Goal: Transaction & Acquisition: Download file/media

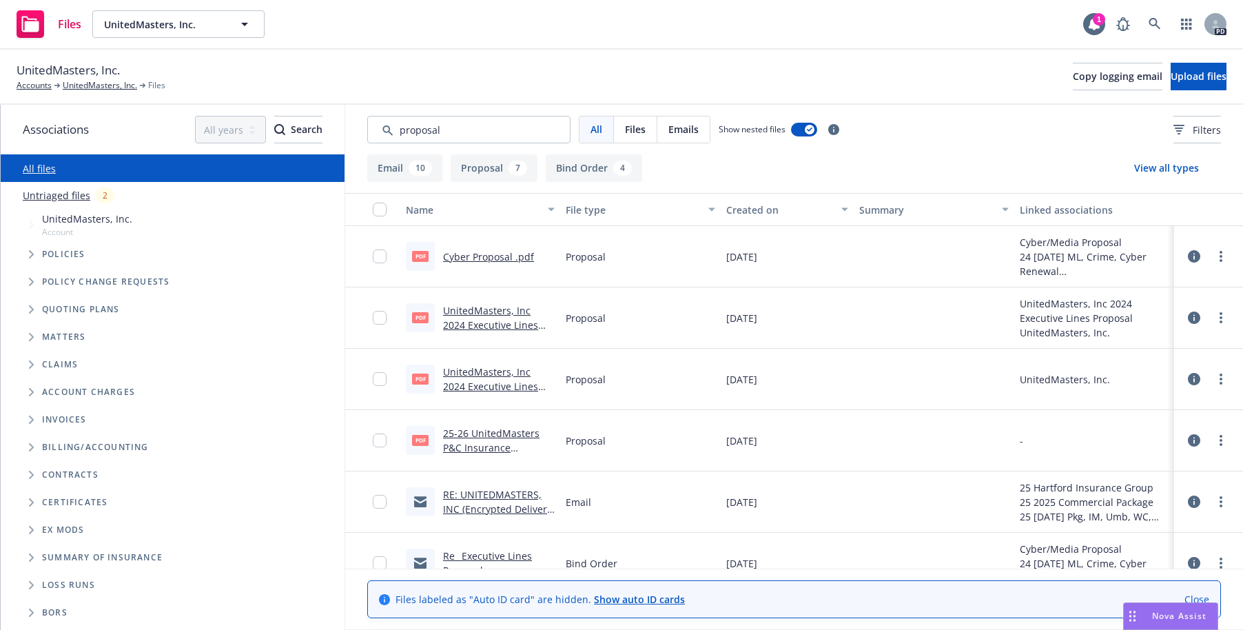
scroll to position [17, 0]
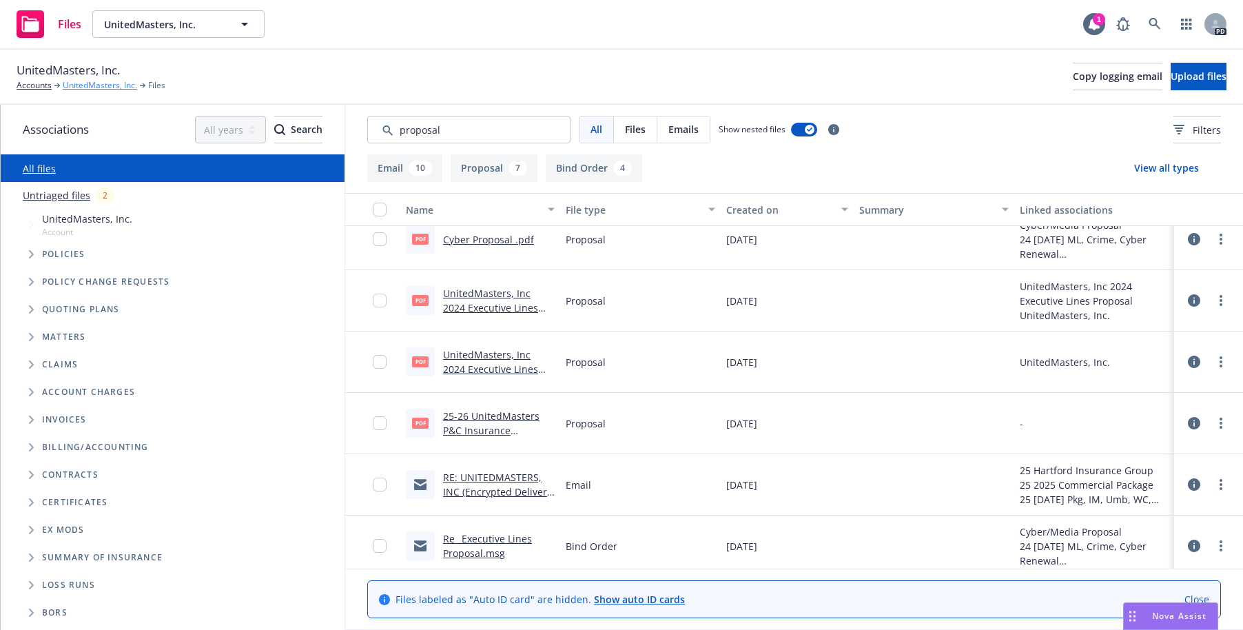
click at [96, 83] on link "UnitedMasters, Inc." at bounding box center [100, 85] width 74 height 12
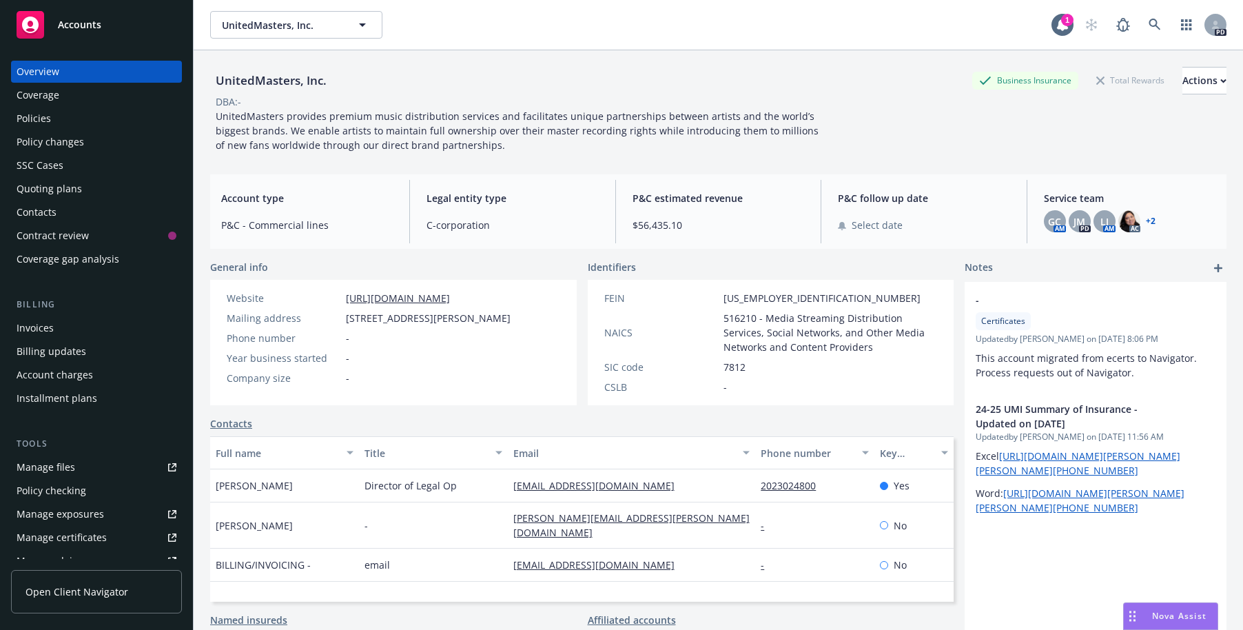
click at [30, 124] on div "Policies" at bounding box center [34, 118] width 34 height 22
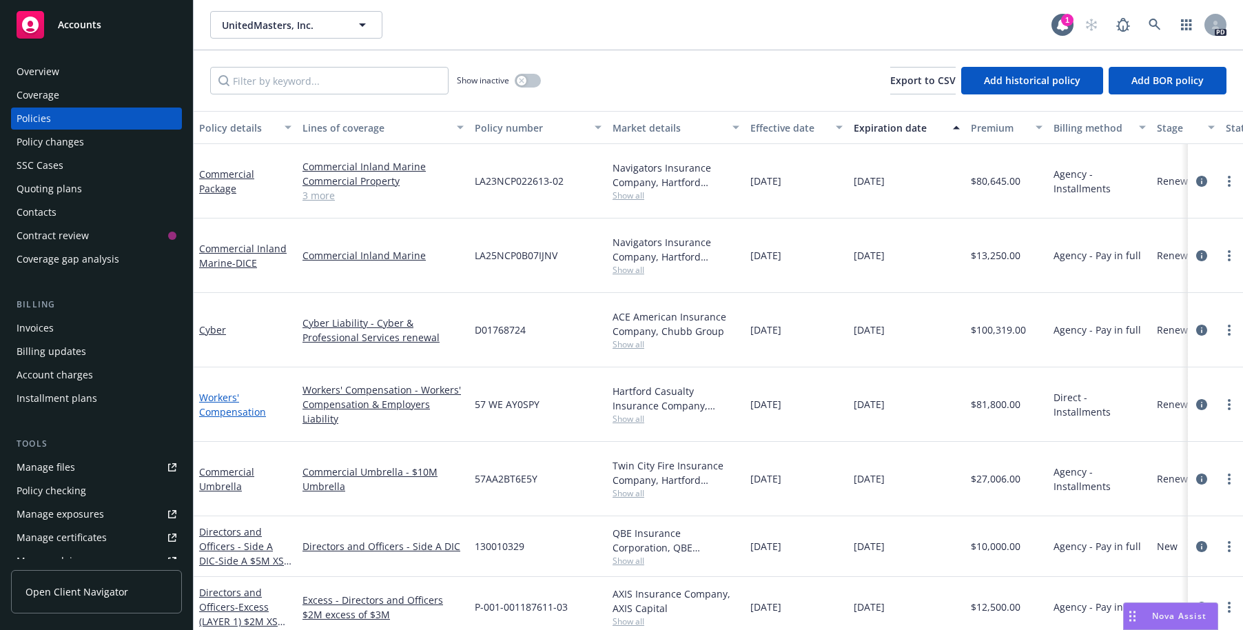
click at [212, 391] on link "Workers' Compensation" at bounding box center [232, 405] width 67 height 28
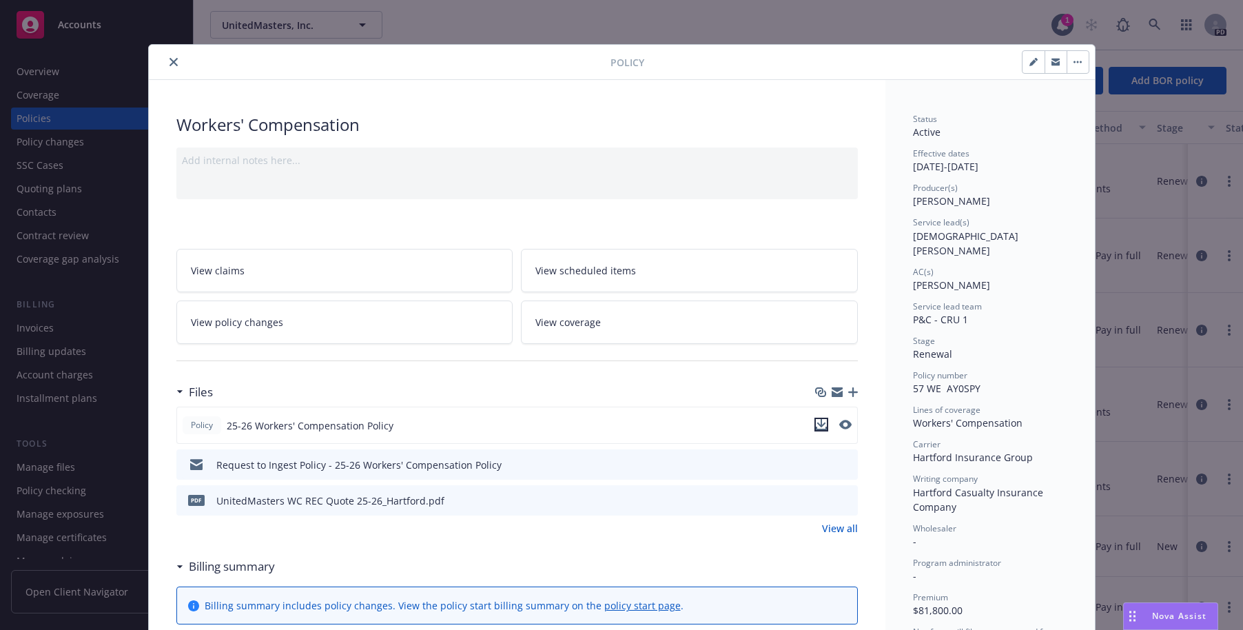
click at [816, 423] on icon "download file" at bounding box center [820, 423] width 9 height 8
click at [169, 62] on icon "close" at bounding box center [173, 62] width 8 height 8
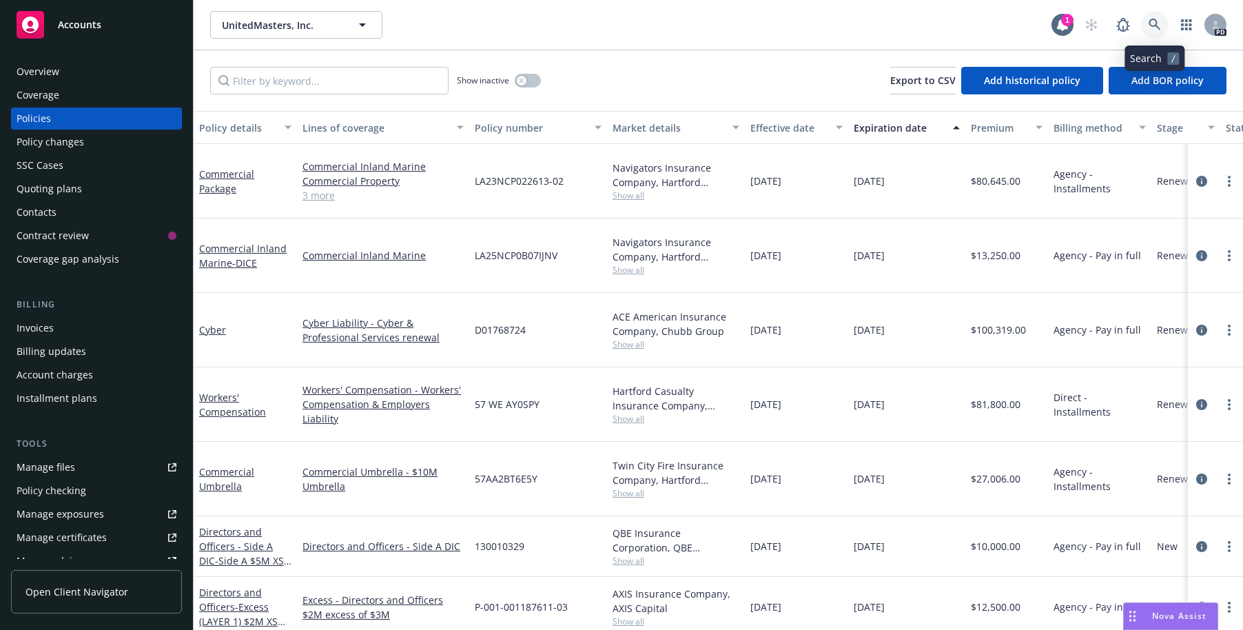
click at [1151, 21] on icon at bounding box center [1154, 25] width 12 height 12
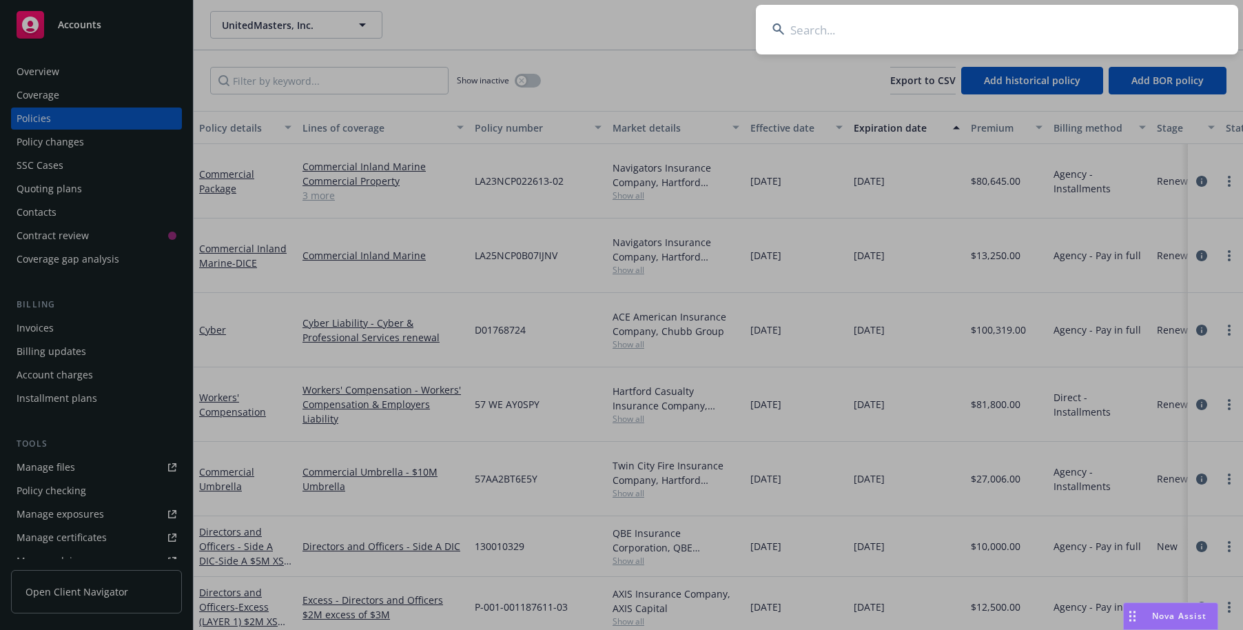
click at [805, 33] on input at bounding box center [997, 30] width 482 height 50
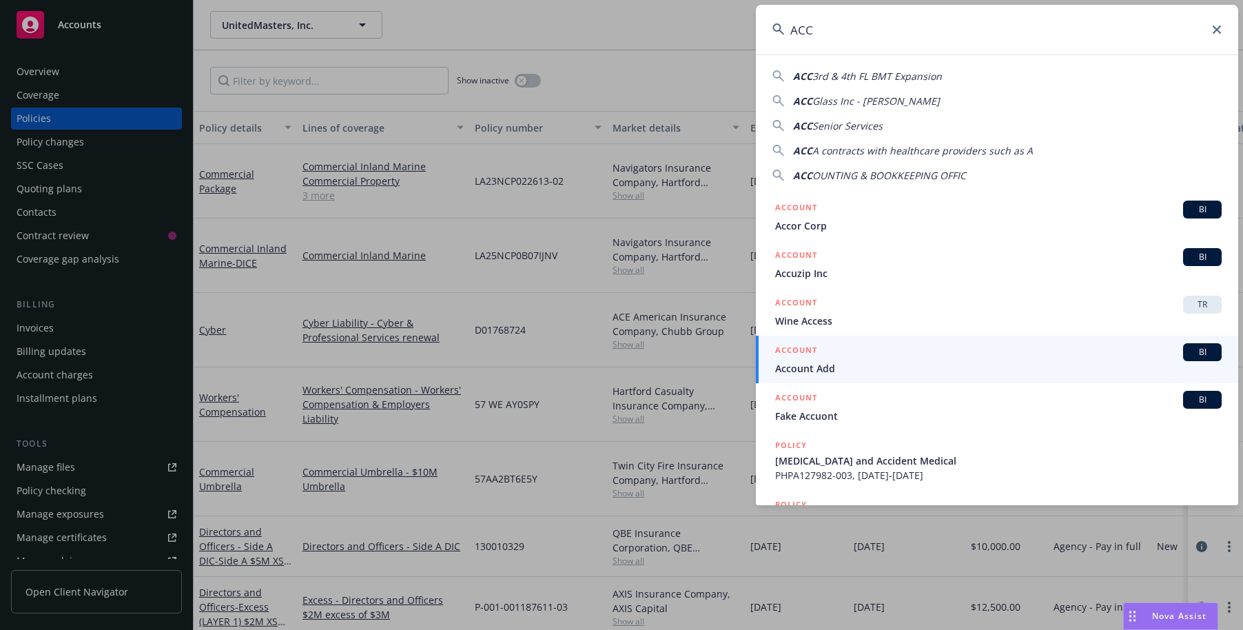
drag, startPoint x: 822, startPoint y: 33, endPoint x: 796, endPoint y: 32, distance: 25.5
click at [796, 32] on input "ACC" at bounding box center [997, 30] width 482 height 50
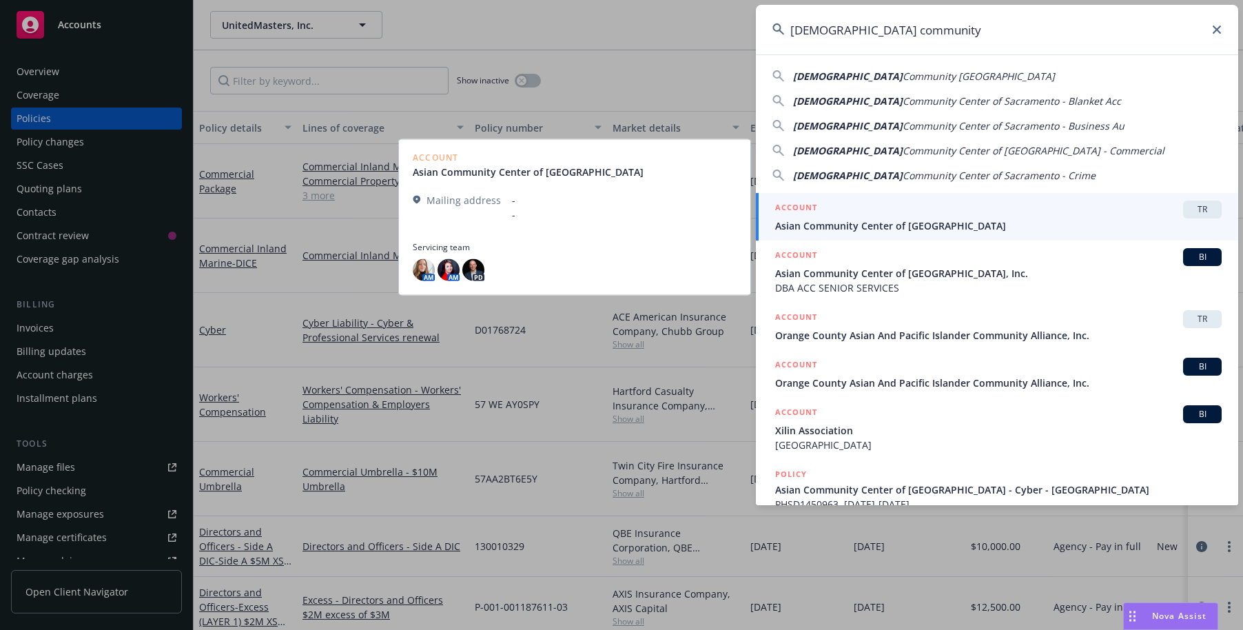
type input "[DEMOGRAPHIC_DATA] community"
click at [856, 223] on span "Asian Community Center of [GEOGRAPHIC_DATA]" at bounding box center [998, 225] width 446 height 14
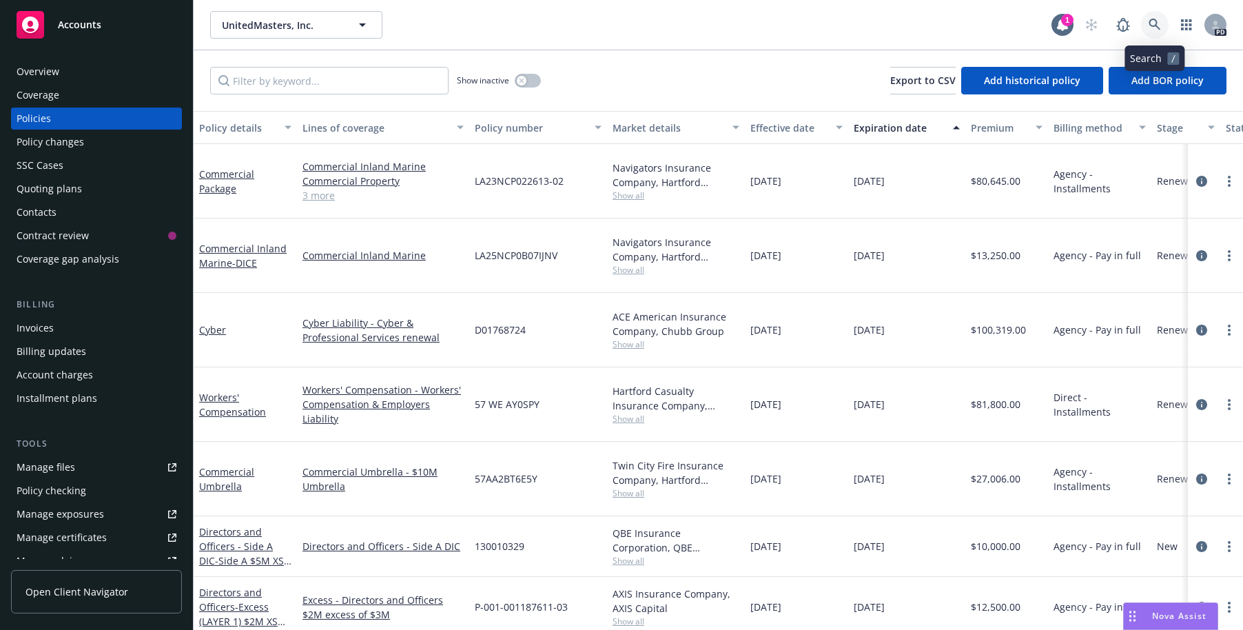
click at [1148, 21] on link at bounding box center [1155, 25] width 28 height 28
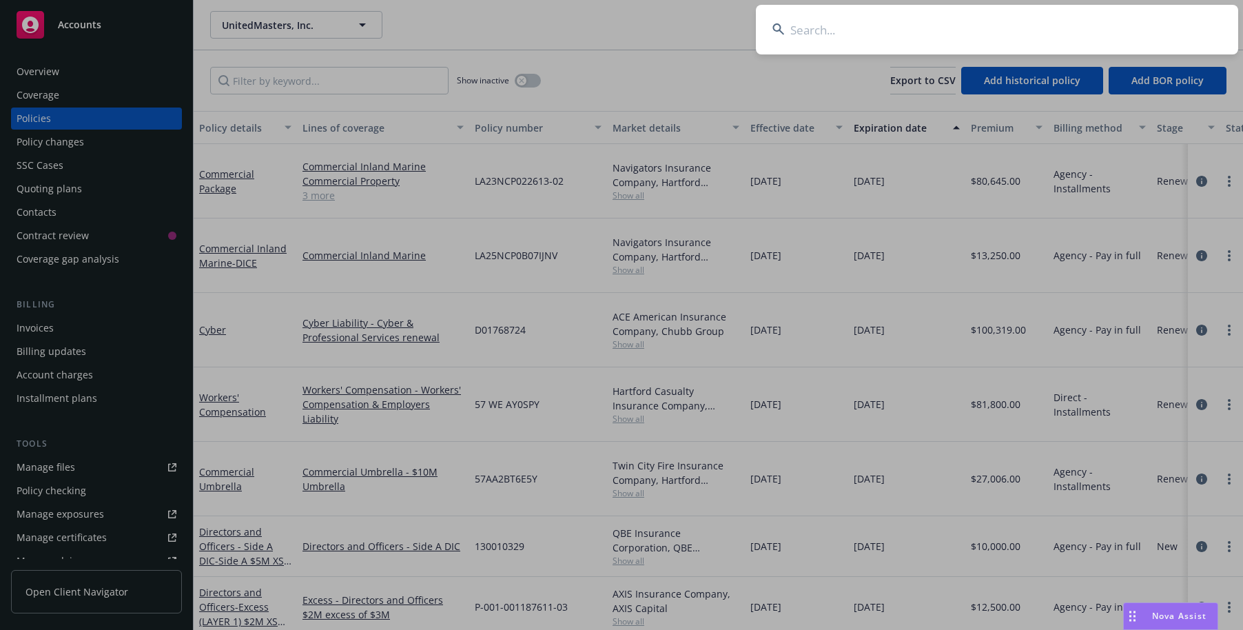
click at [790, 33] on input at bounding box center [997, 30] width 482 height 50
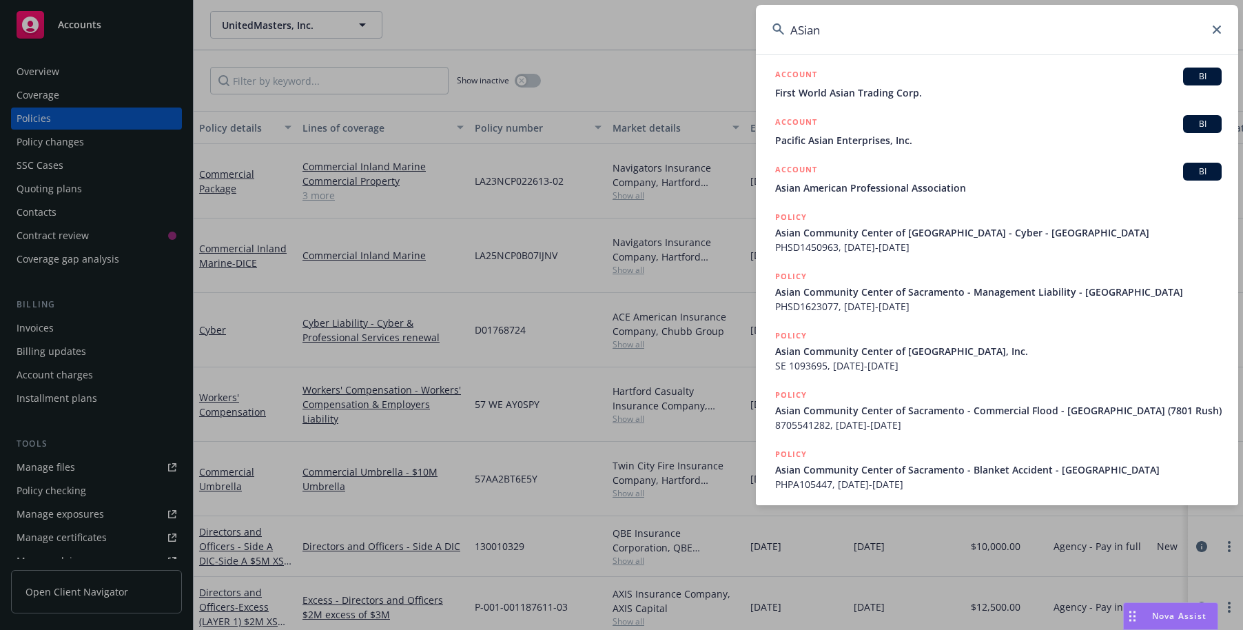
scroll to position [230, 0]
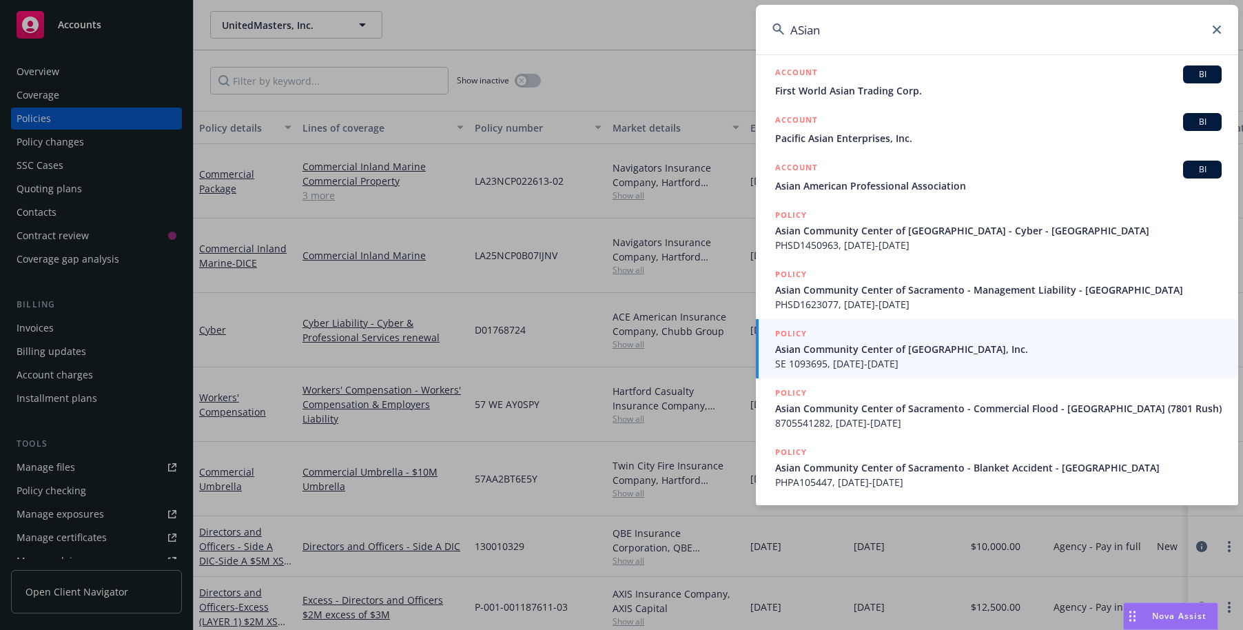
type input "ASian"
click at [809, 352] on span "Asian Community Center of [GEOGRAPHIC_DATA], Inc." at bounding box center [998, 349] width 446 height 14
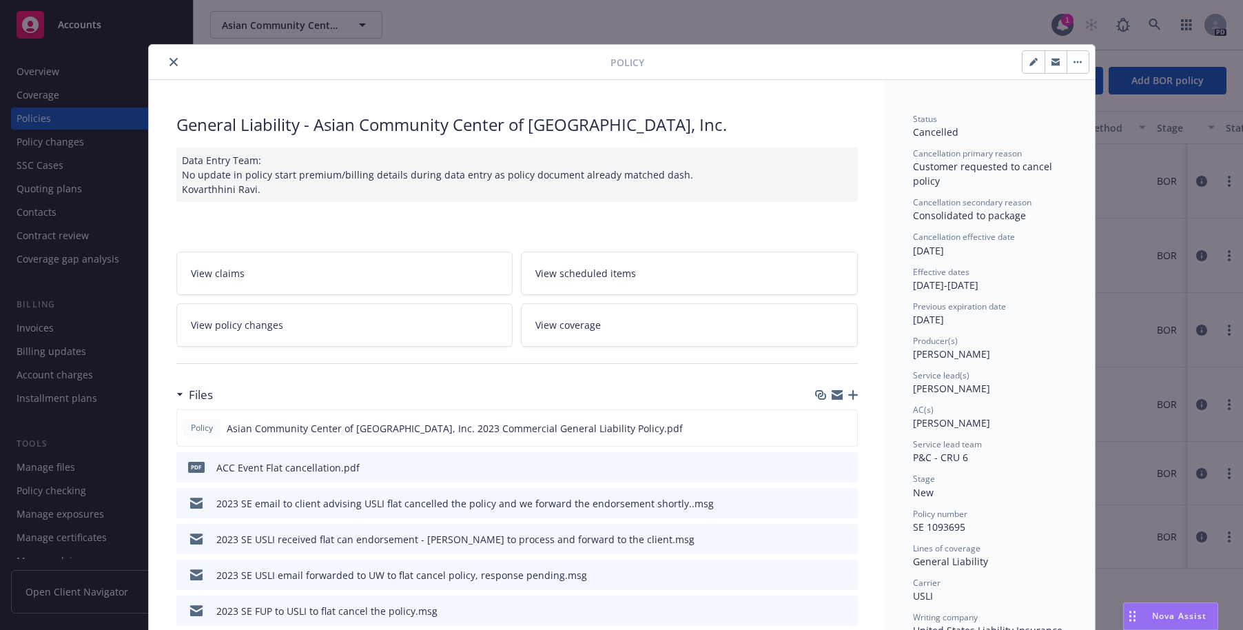
click at [169, 61] on icon "close" at bounding box center [173, 62] width 8 height 8
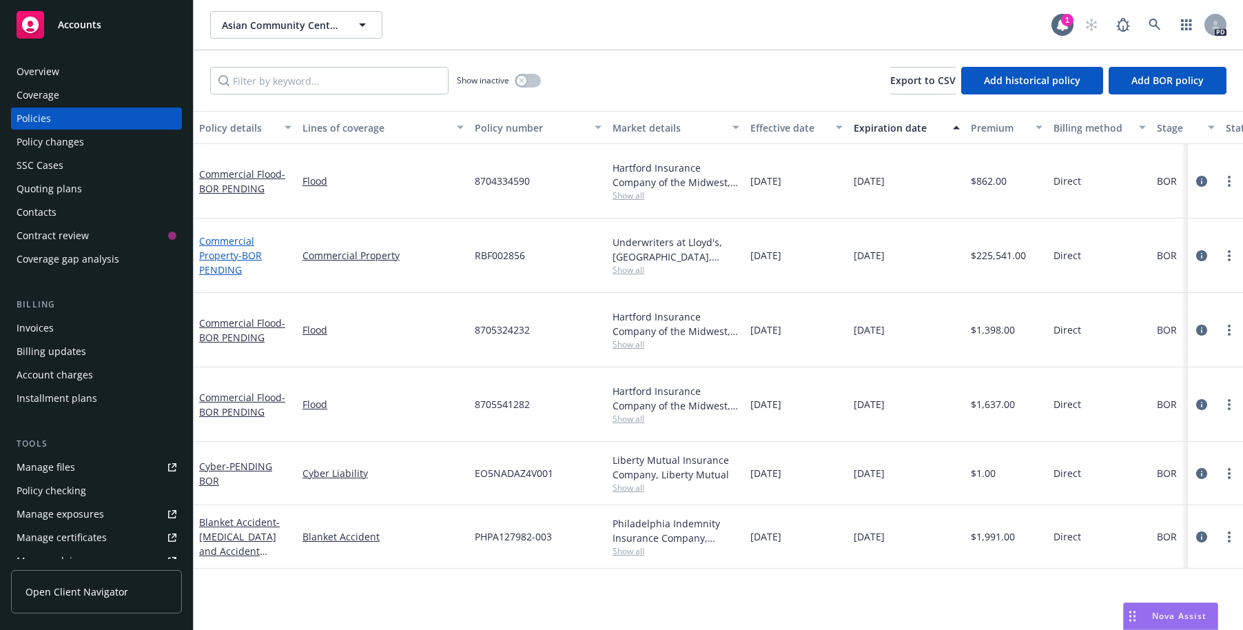
click at [213, 234] on link "Commercial Property - BOR PENDING" at bounding box center [230, 255] width 63 height 42
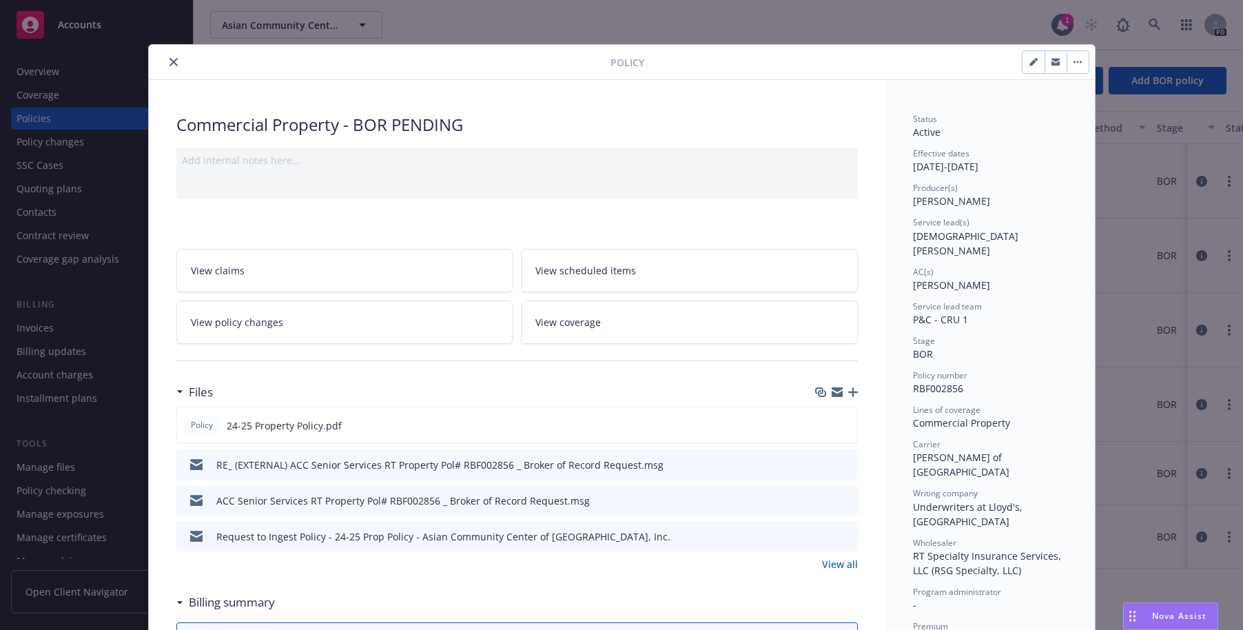
click at [169, 59] on icon "close" at bounding box center [173, 62] width 8 height 8
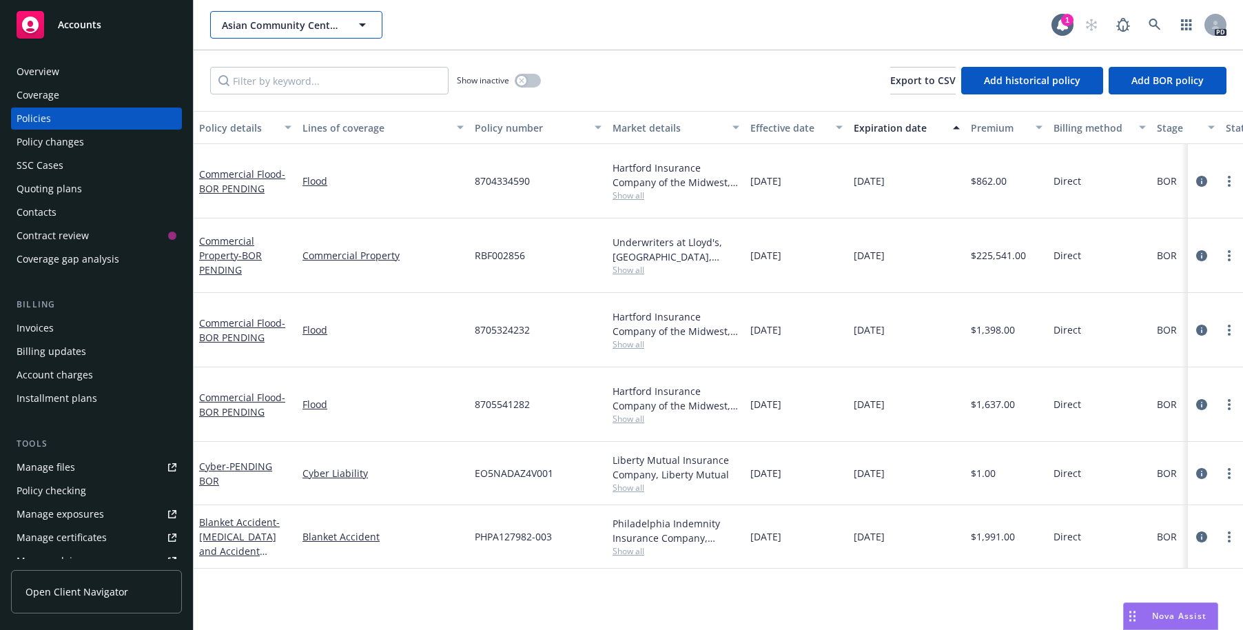
click at [365, 21] on icon "button" at bounding box center [362, 25] width 17 height 17
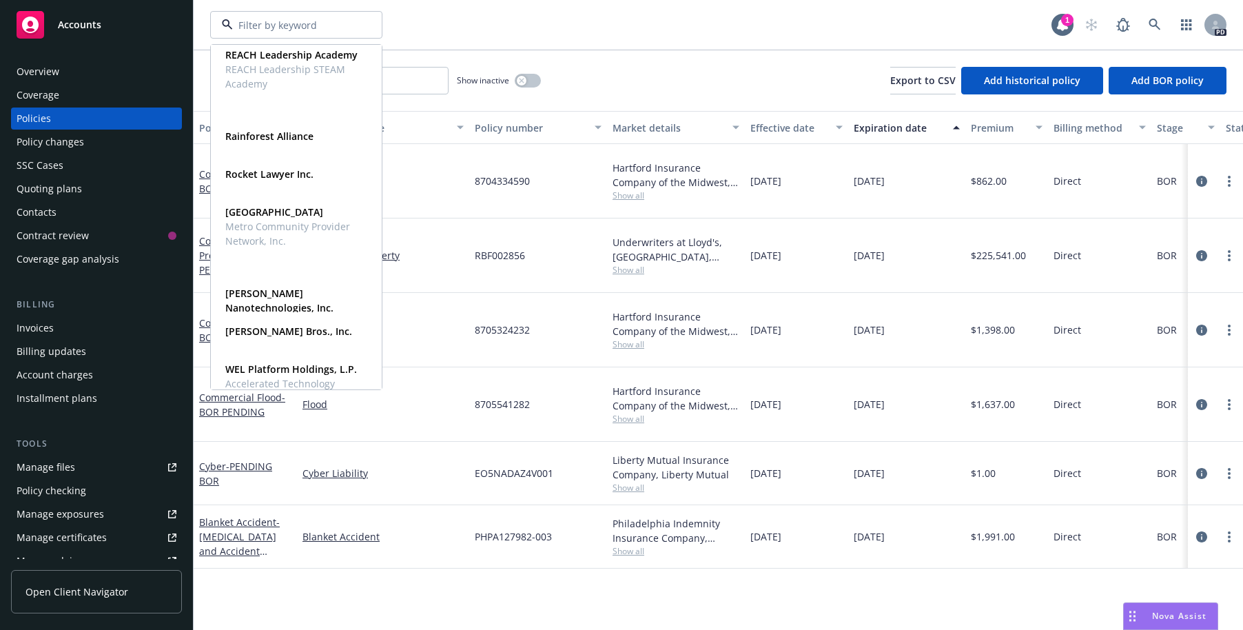
scroll to position [887, 0]
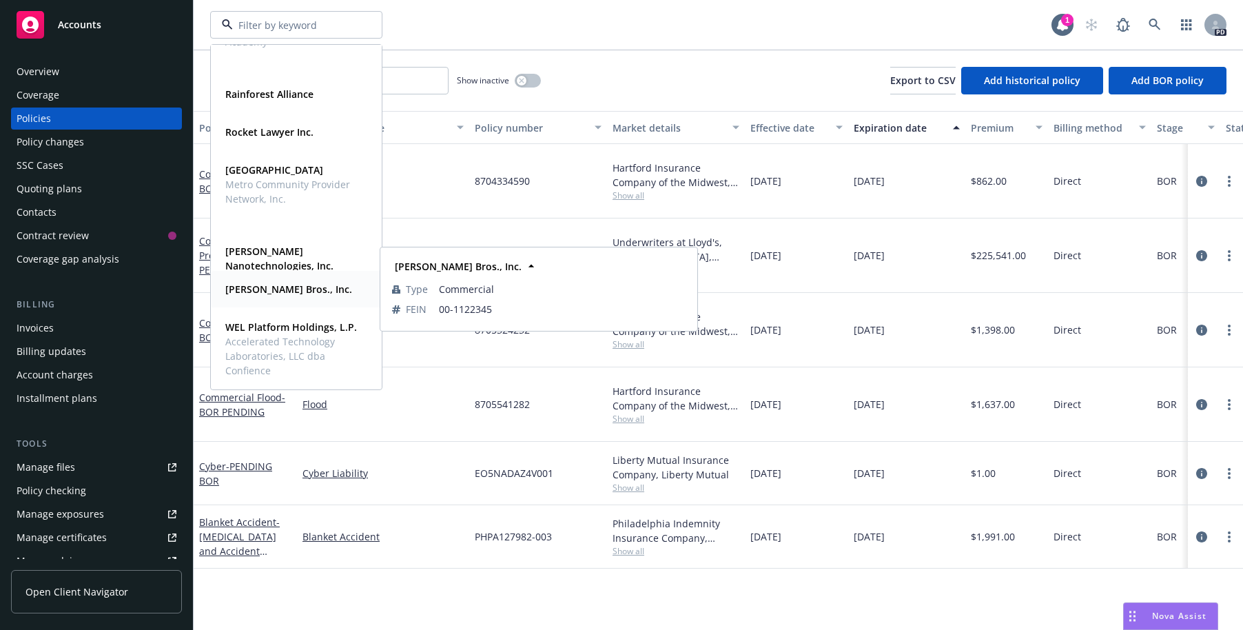
click at [260, 289] on strong "[PERSON_NAME] Bros., Inc." at bounding box center [288, 288] width 127 height 13
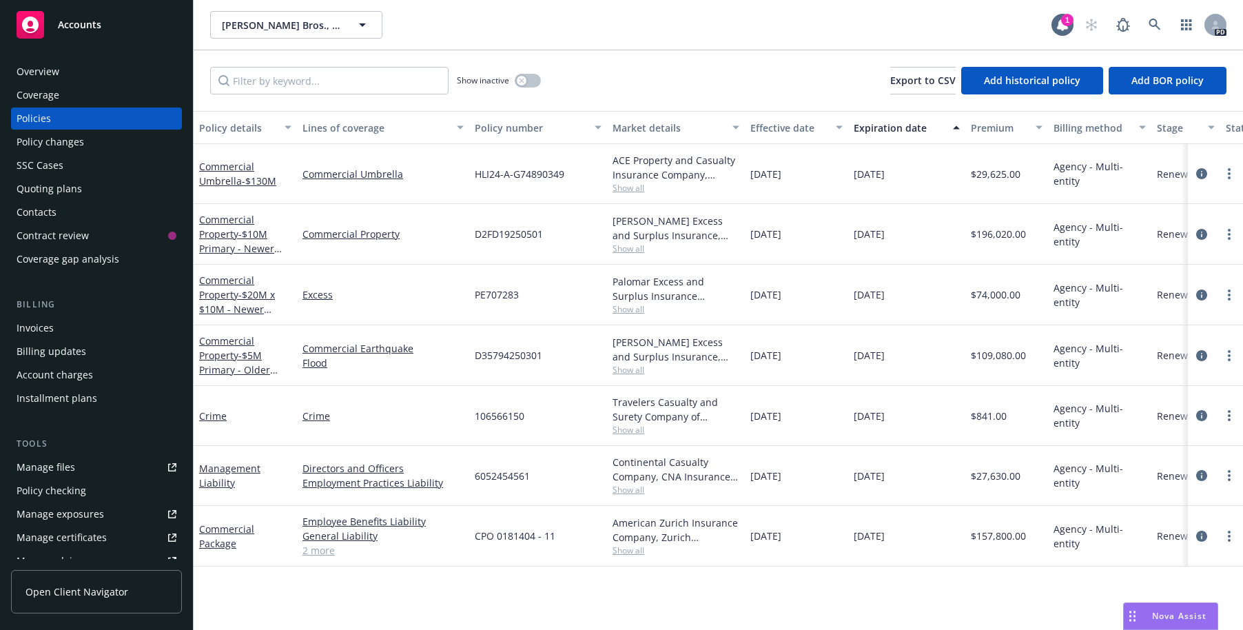
click at [32, 326] on div "Invoices" at bounding box center [35, 328] width 37 height 22
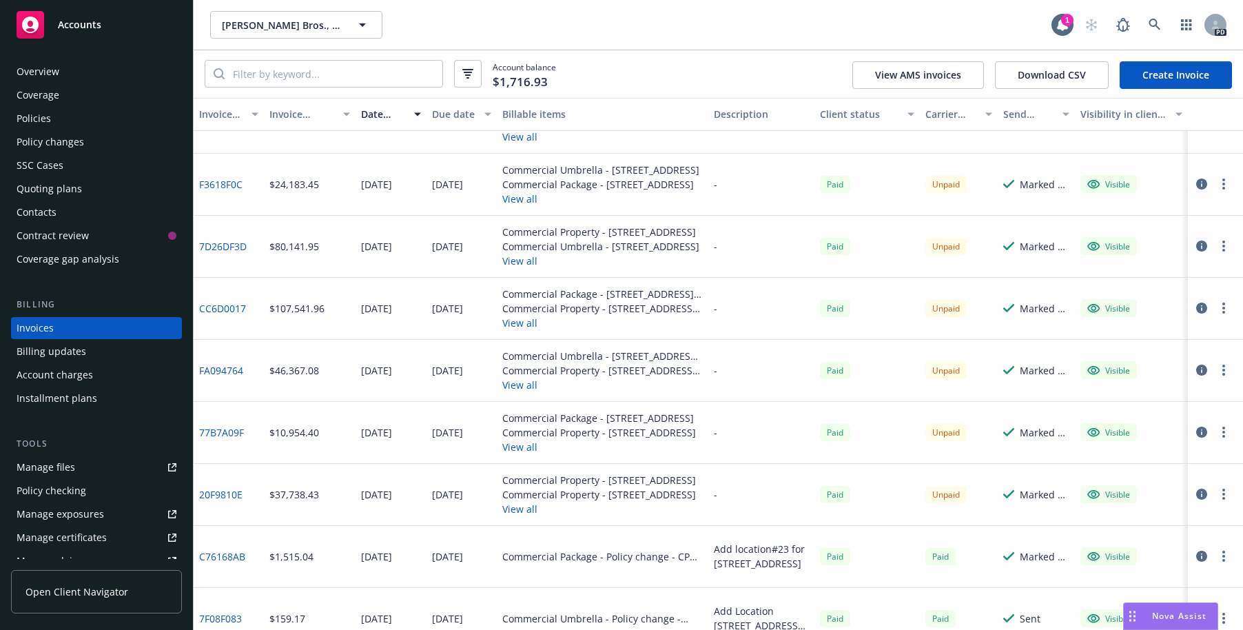
scroll to position [1348, 0]
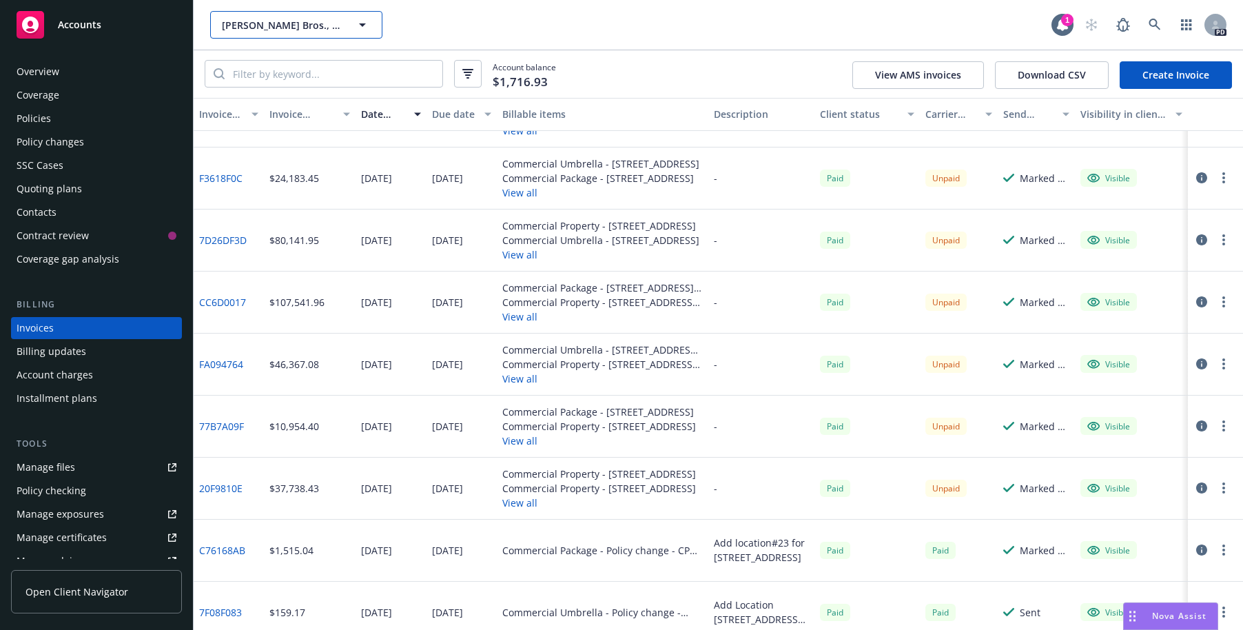
click at [362, 21] on icon "button" at bounding box center [362, 25] width 17 height 17
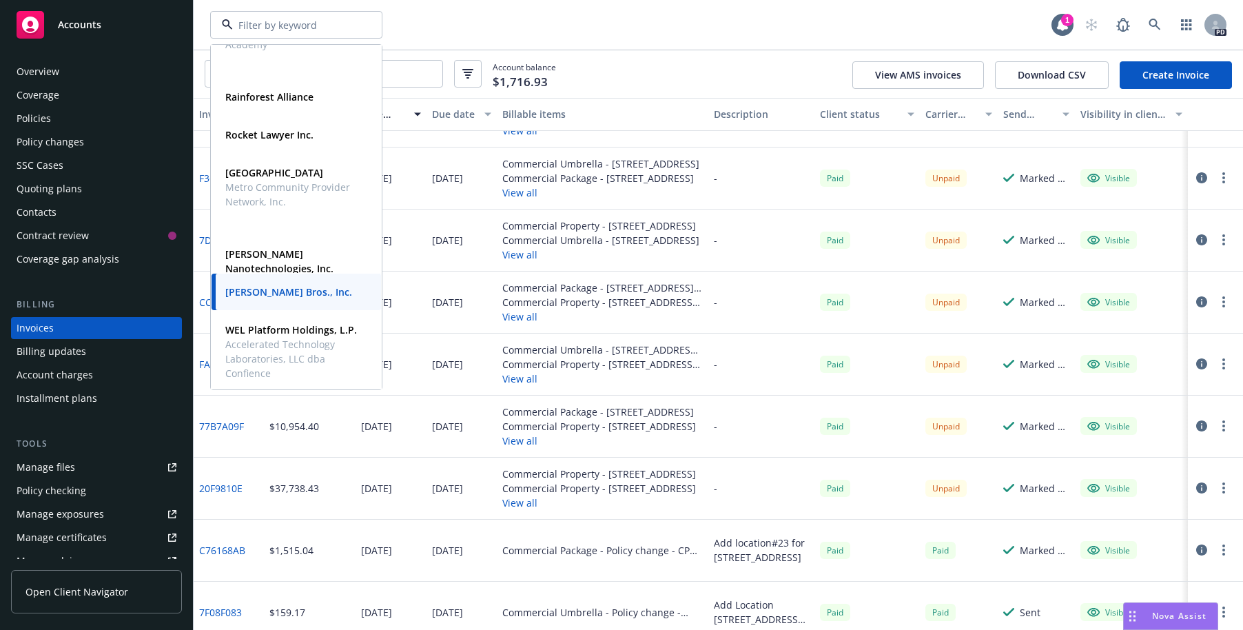
scroll to position [887, 0]
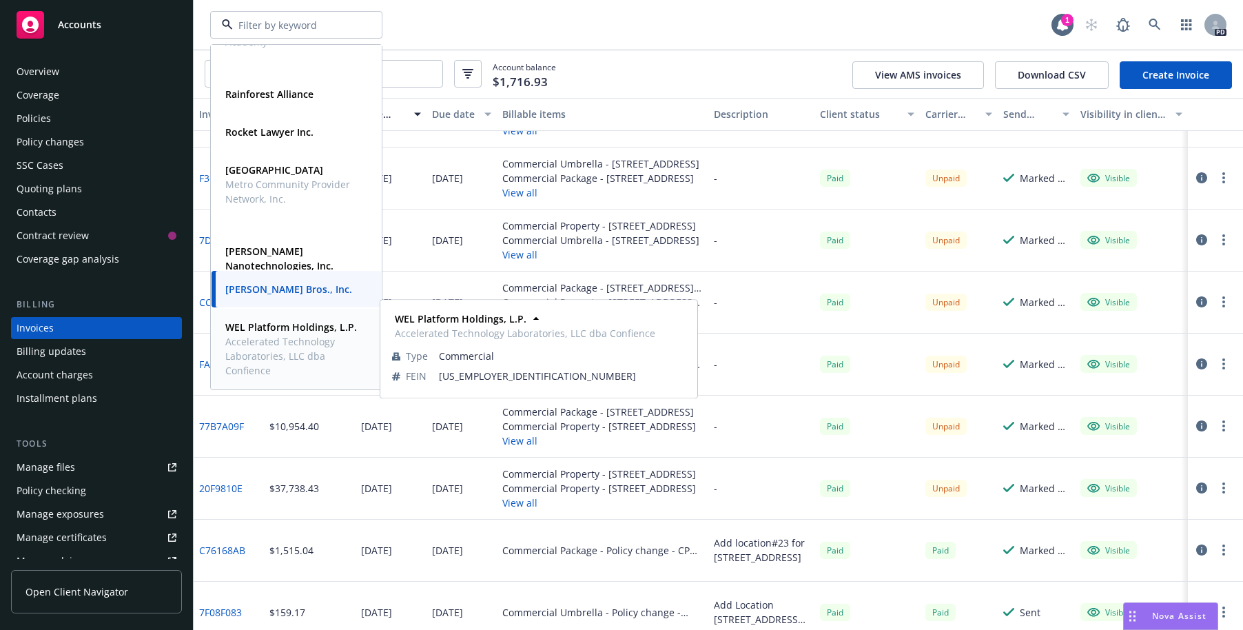
click at [256, 320] on strong "WEL Platform Holdings, L.P." at bounding box center [291, 326] width 132 height 13
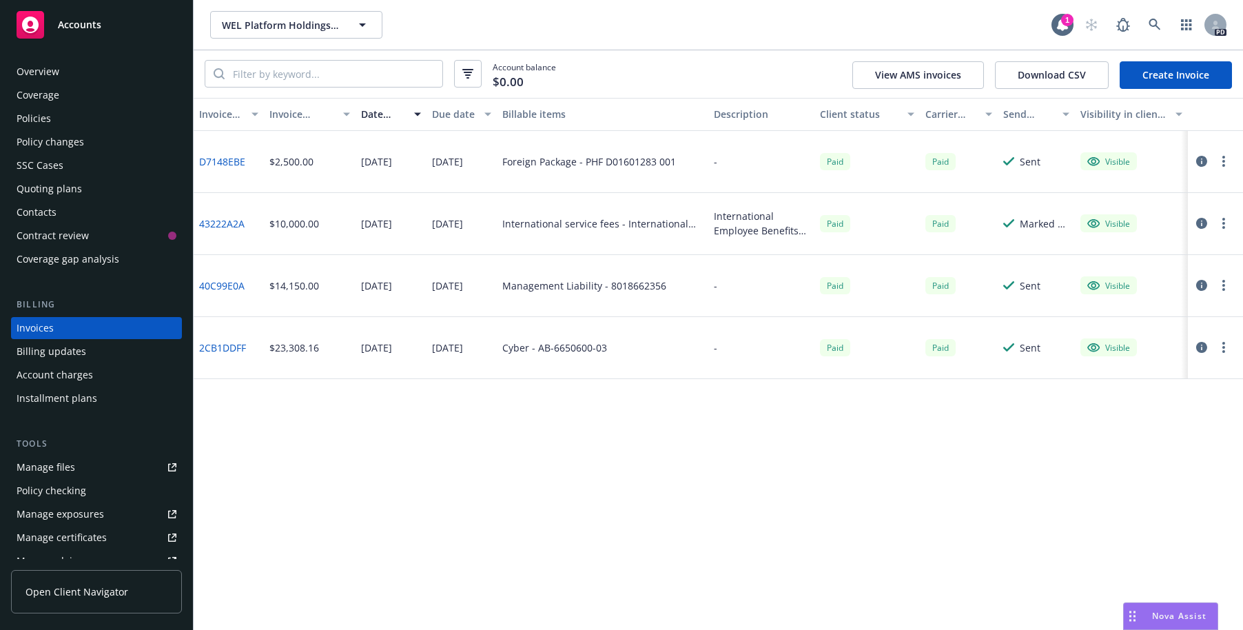
click at [41, 116] on div "Policies" at bounding box center [34, 118] width 34 height 22
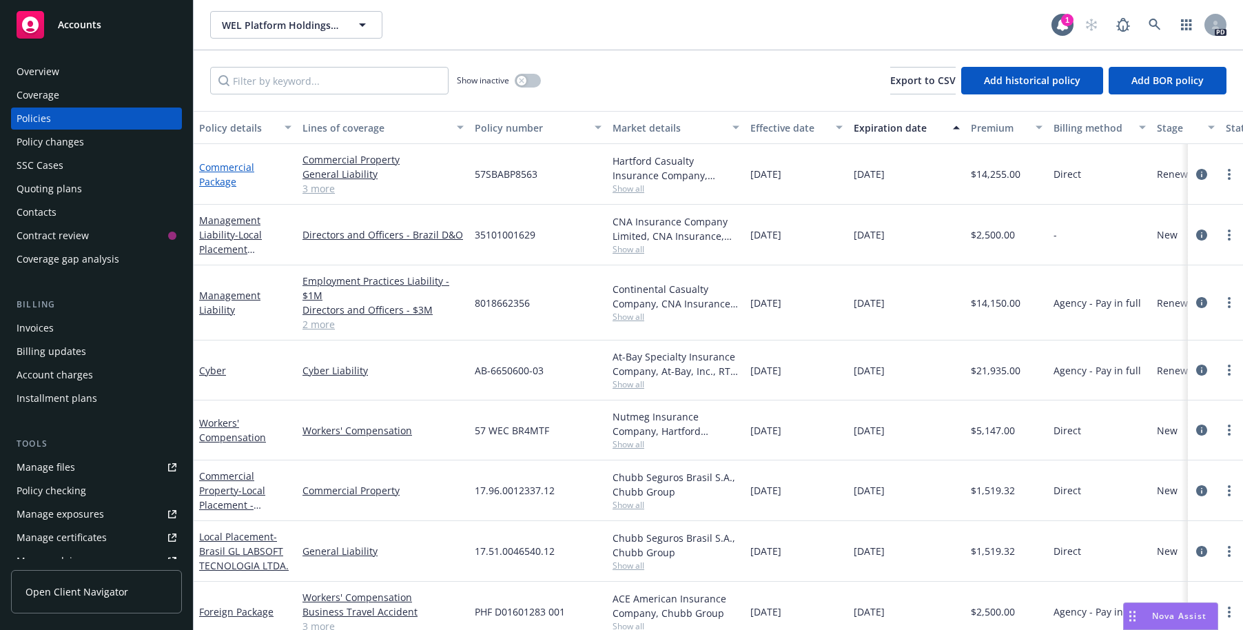
click at [212, 167] on link "Commercial Package" at bounding box center [226, 175] width 55 height 28
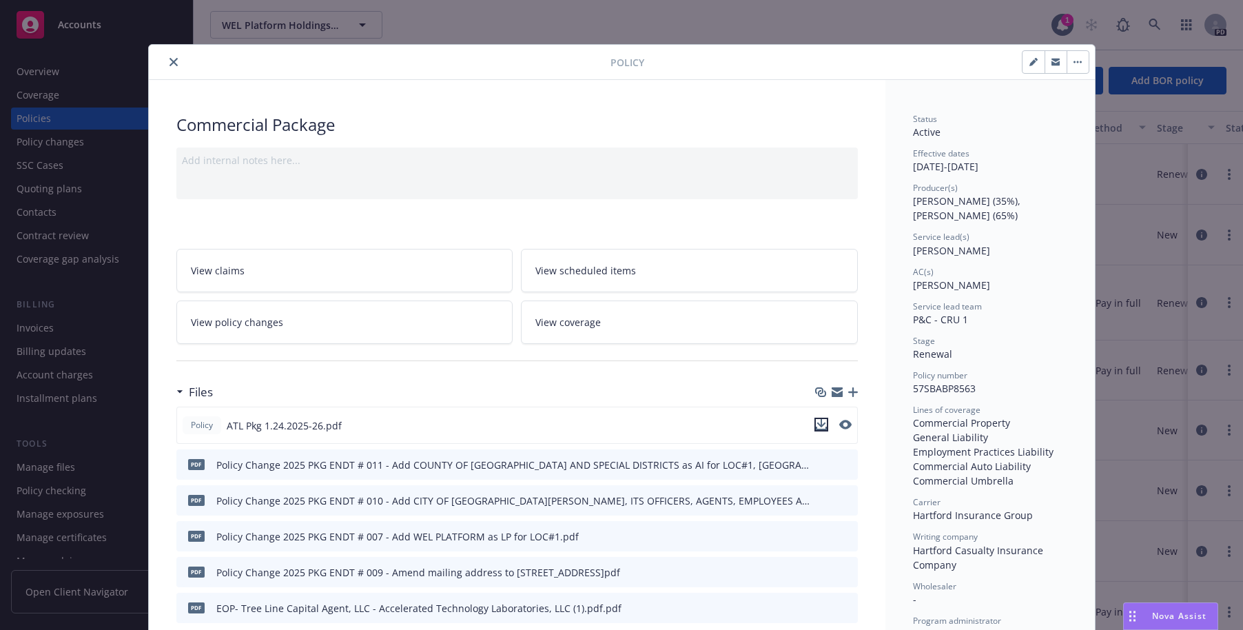
click at [816, 426] on icon "download file" at bounding box center [821, 424] width 11 height 11
click at [169, 63] on icon "close" at bounding box center [173, 62] width 8 height 8
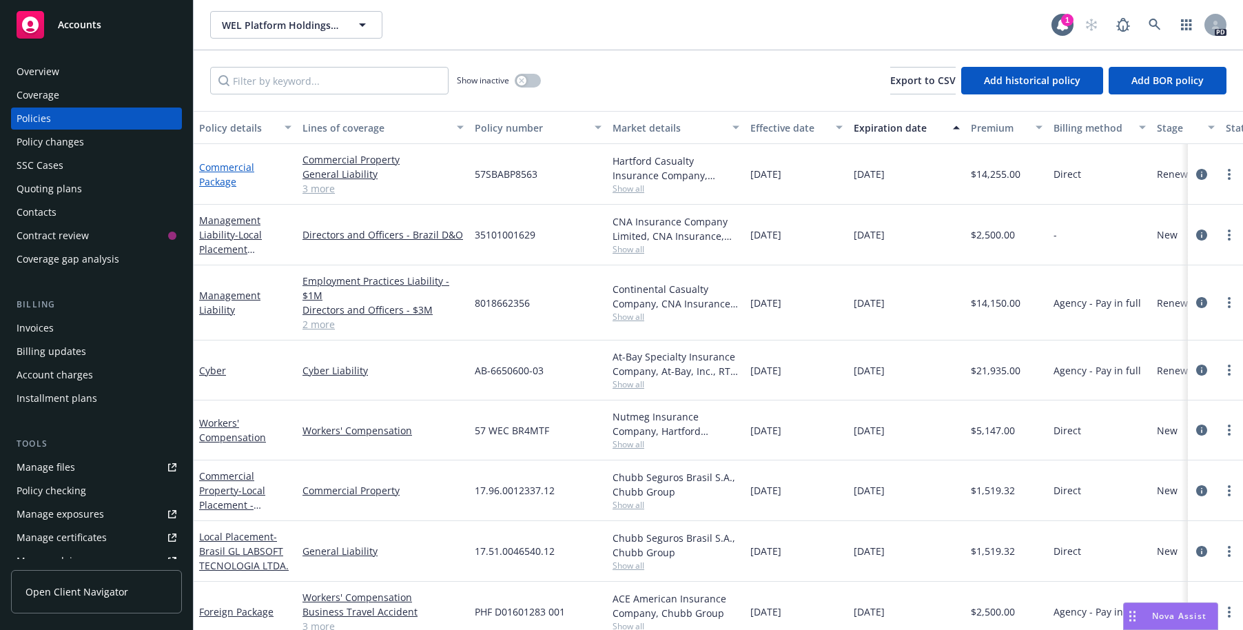
click at [217, 170] on link "Commercial Package" at bounding box center [226, 175] width 55 height 28
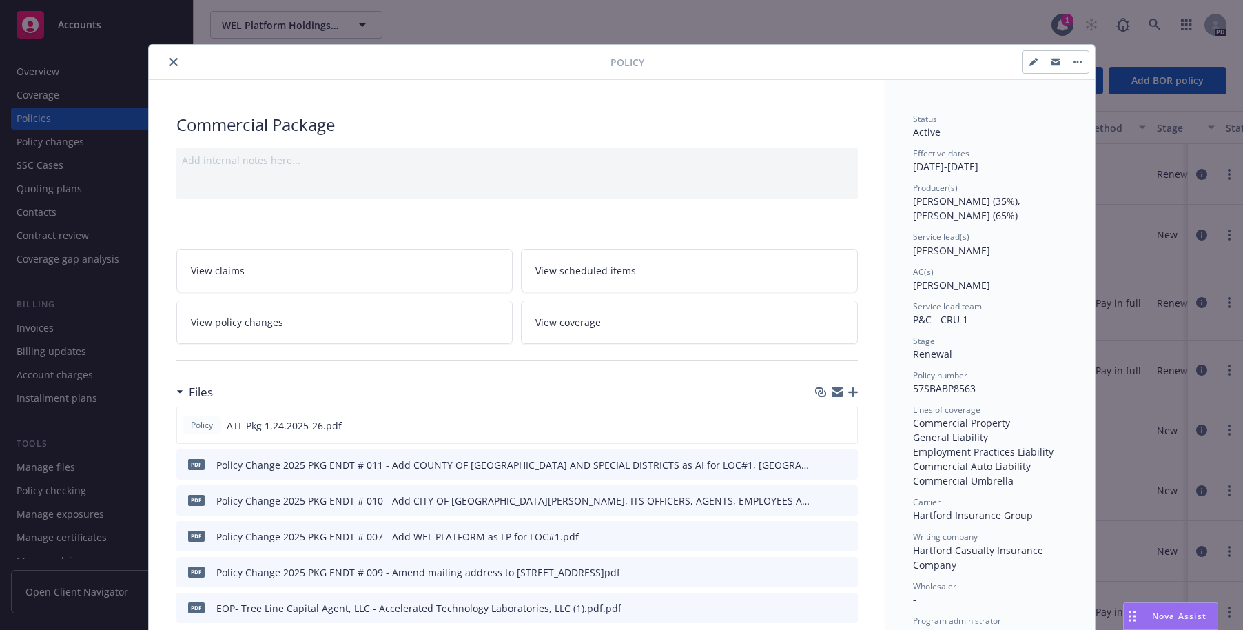
scroll to position [41, 0]
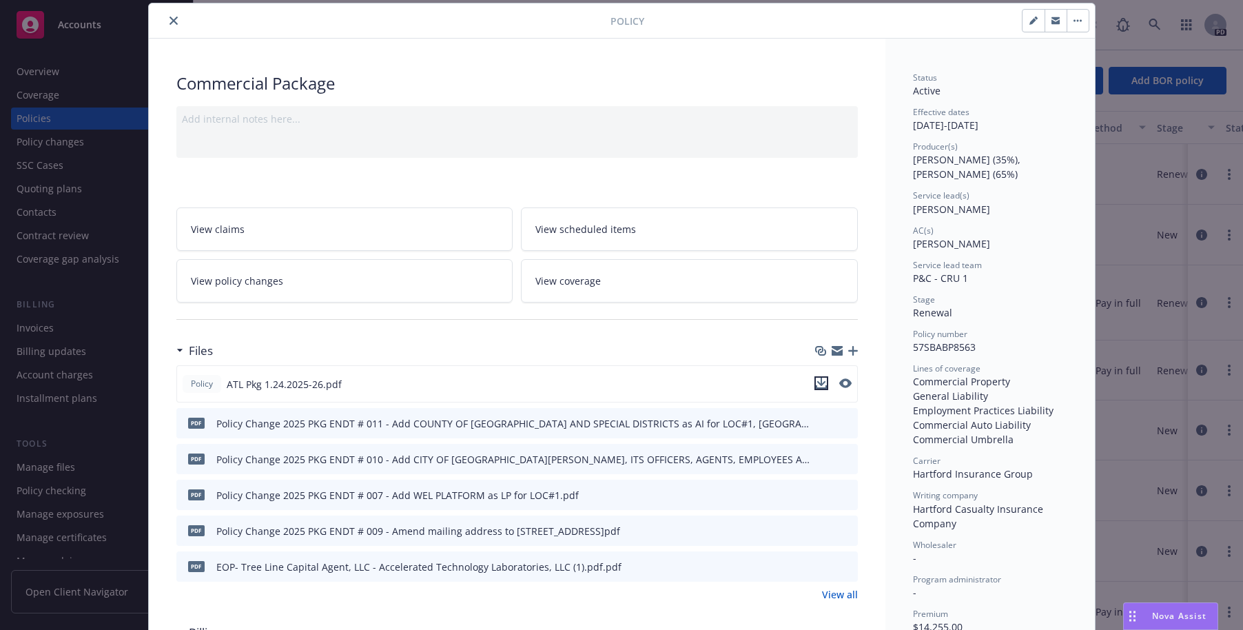
click at [816, 382] on icon "download file" at bounding box center [820, 382] width 9 height 8
click at [169, 20] on icon "close" at bounding box center [173, 21] width 8 height 8
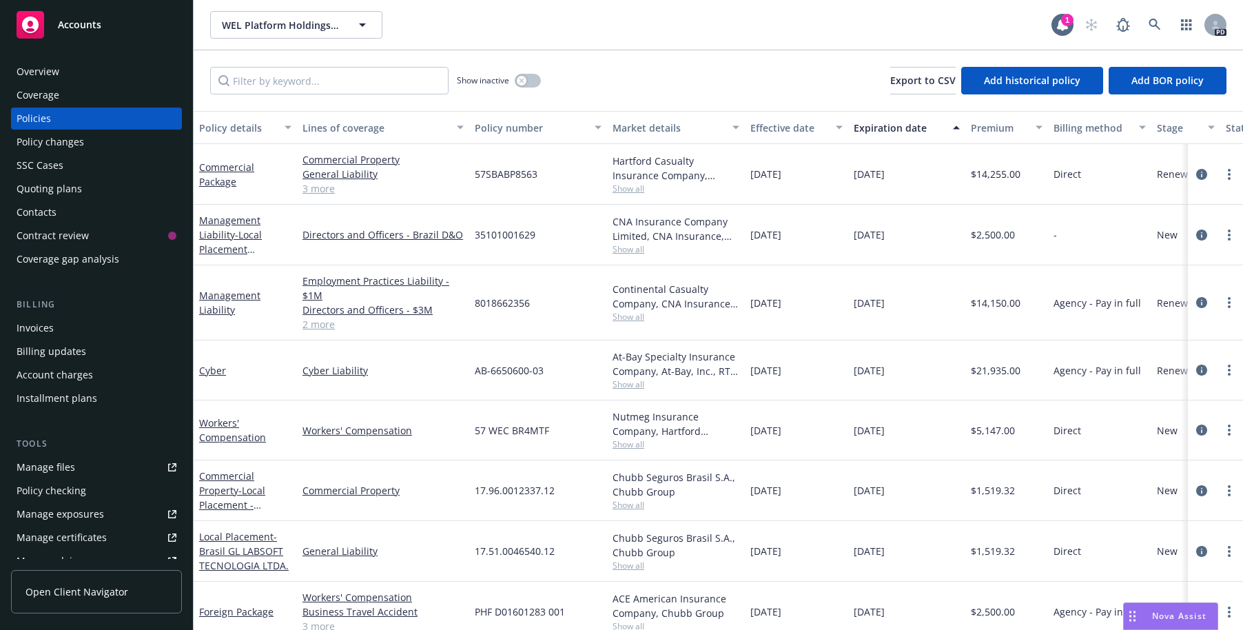
click at [39, 71] on div "Overview" at bounding box center [38, 72] width 43 height 22
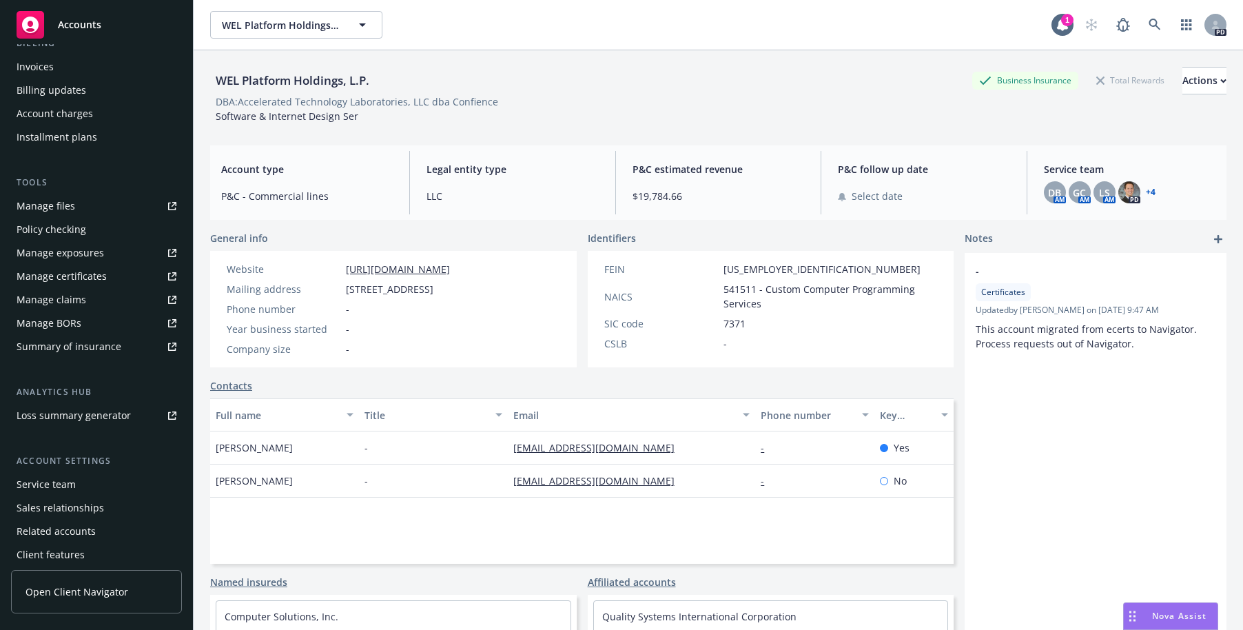
scroll to position [291, 0]
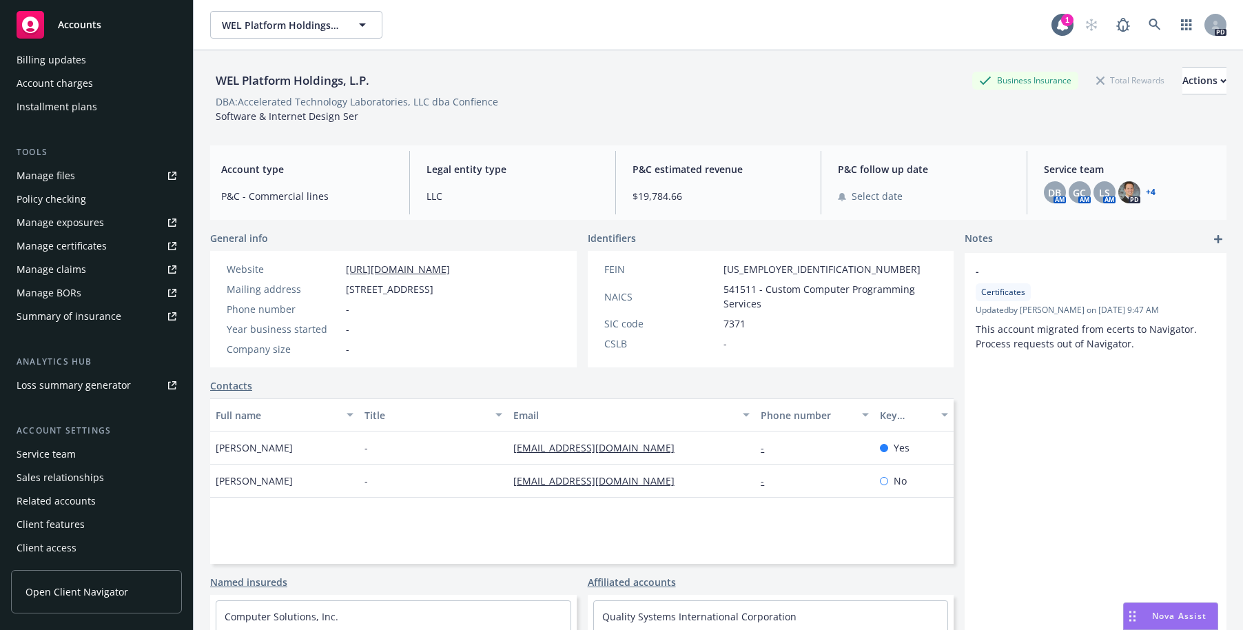
click at [41, 452] on div "Service team" at bounding box center [46, 454] width 59 height 22
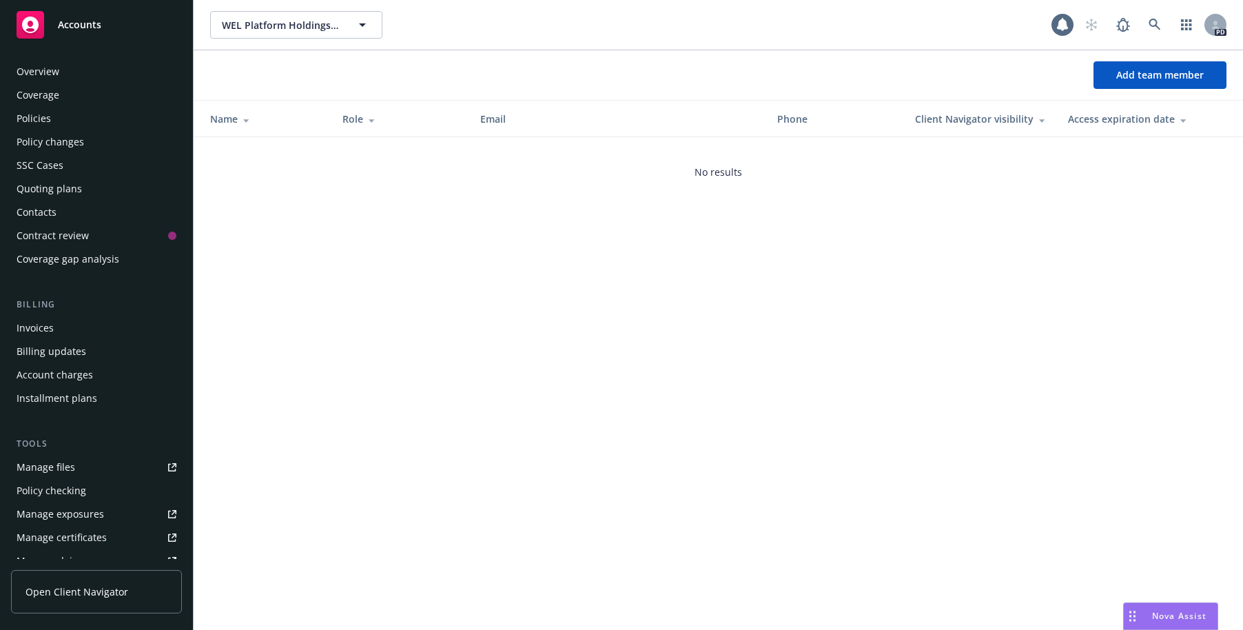
scroll to position [291, 0]
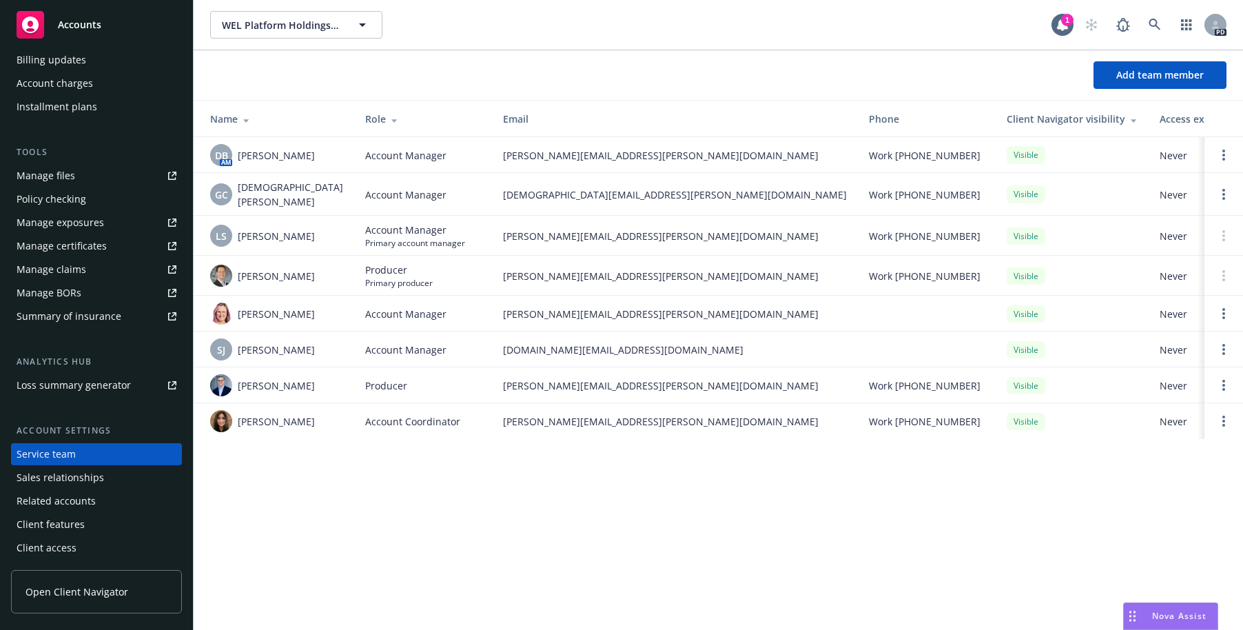
click at [716, 571] on div "WEL Platform Holdings, L.P. WEL Platform Holdings, L.P. 1 PD Add team member Na…" at bounding box center [718, 315] width 1049 height 630
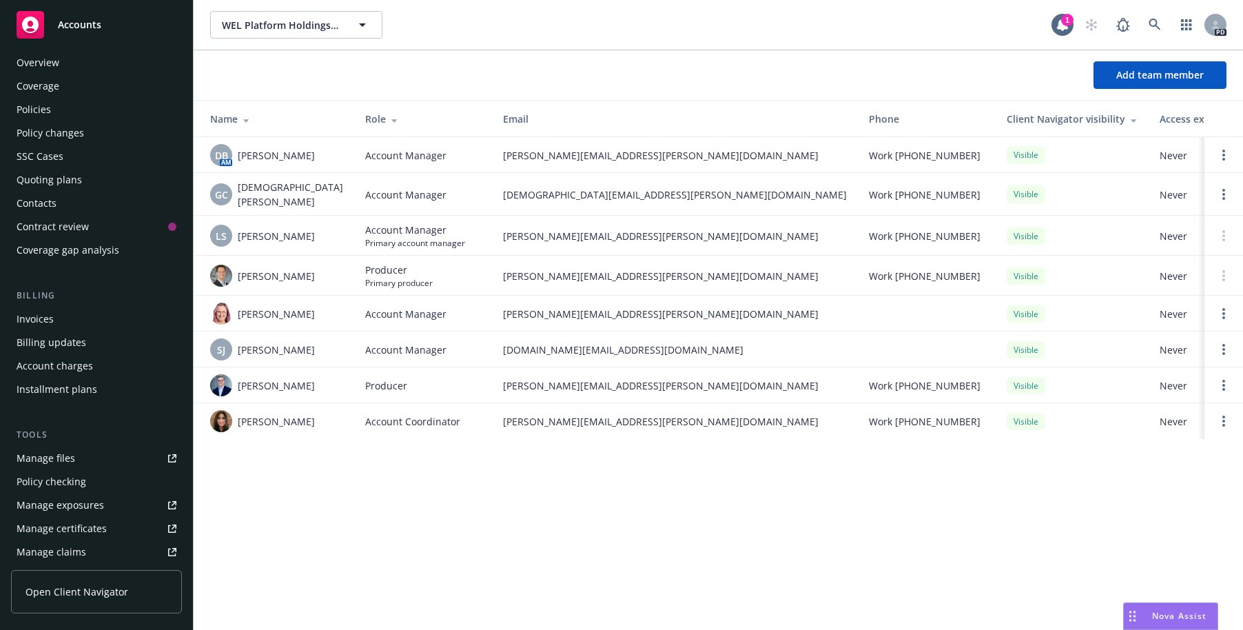
scroll to position [0, 0]
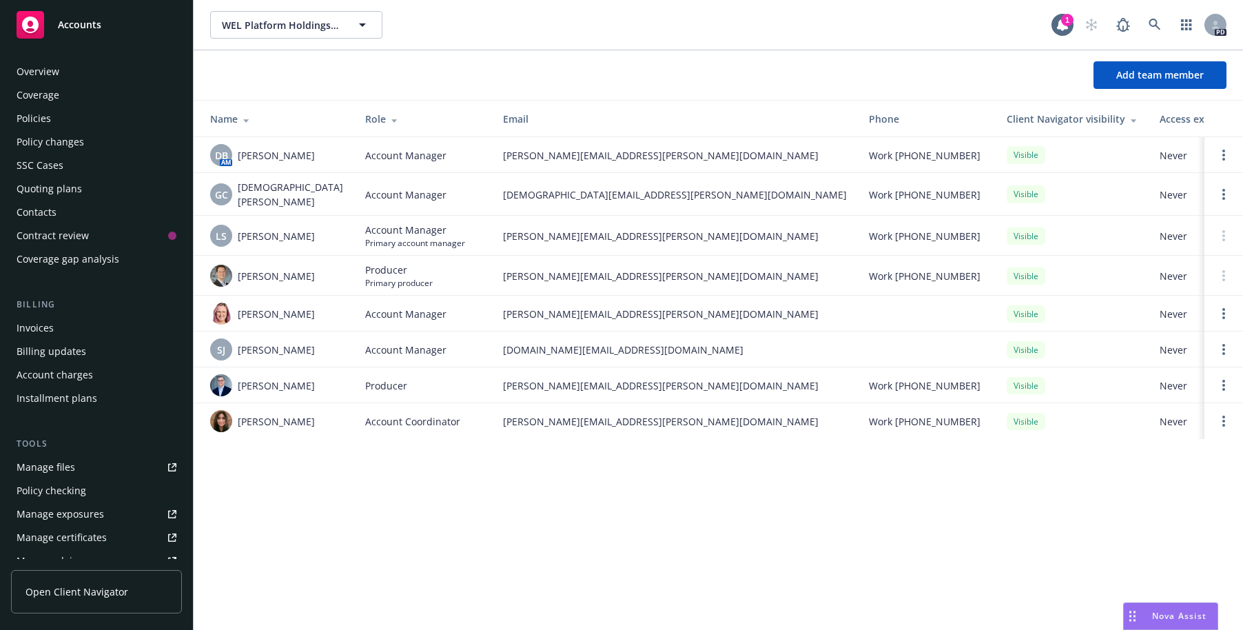
click at [44, 77] on div "Overview" at bounding box center [38, 72] width 43 height 22
